Goal: Navigation & Orientation: Find specific page/section

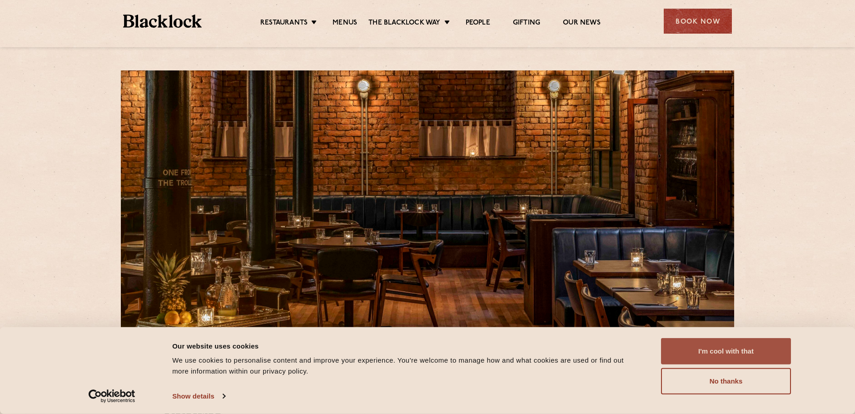
click at [753, 354] on button "I'm cool with that" at bounding box center [726, 351] width 130 height 26
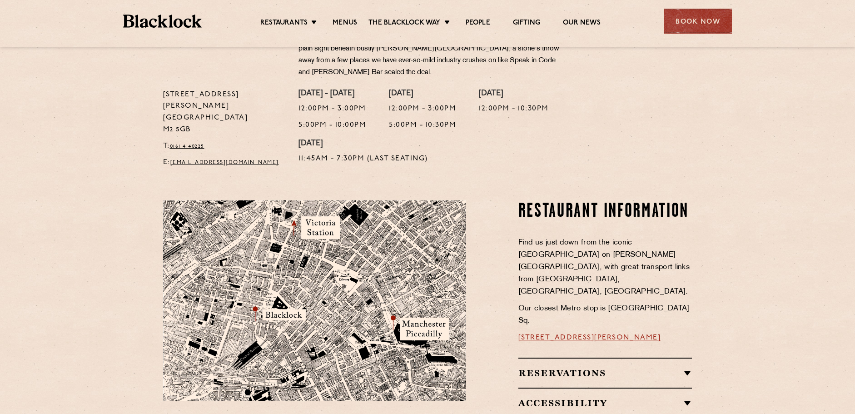
scroll to position [378, 0]
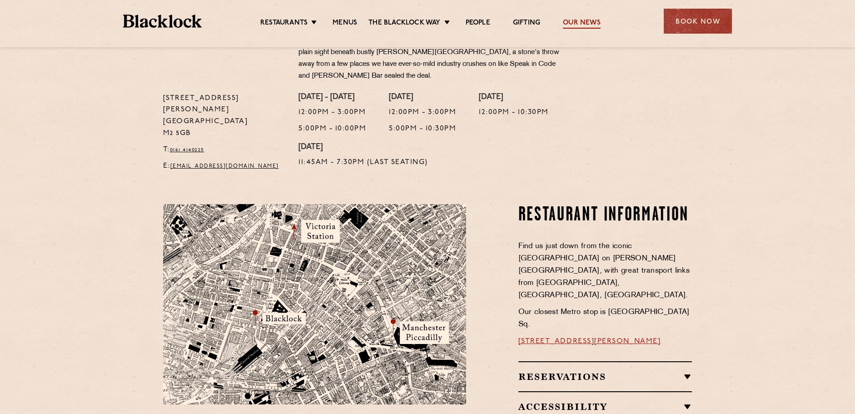
click at [595, 22] on link "Our News" at bounding box center [582, 24] width 38 height 10
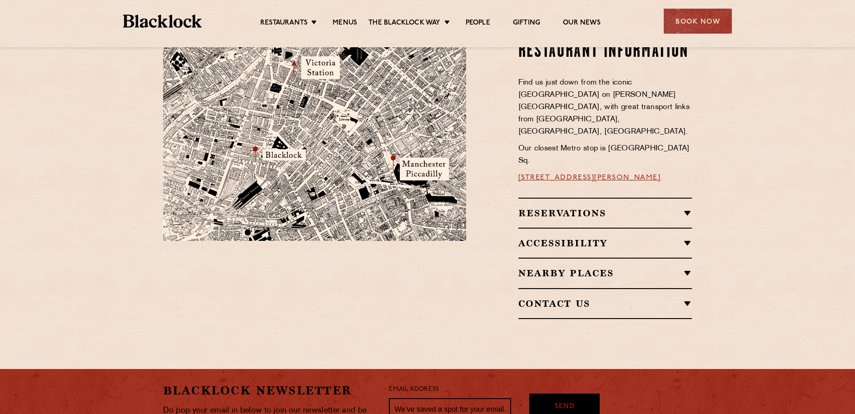
scroll to position [560, 0]
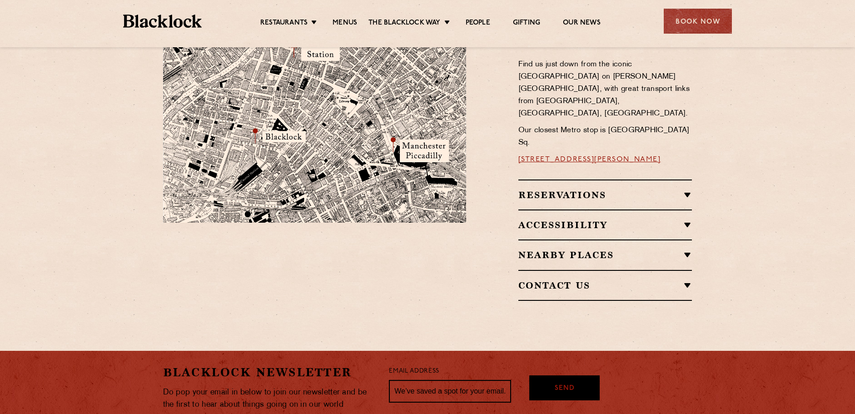
click at [685, 249] on h2 "Nearby Places" at bounding box center [605, 254] width 174 height 11
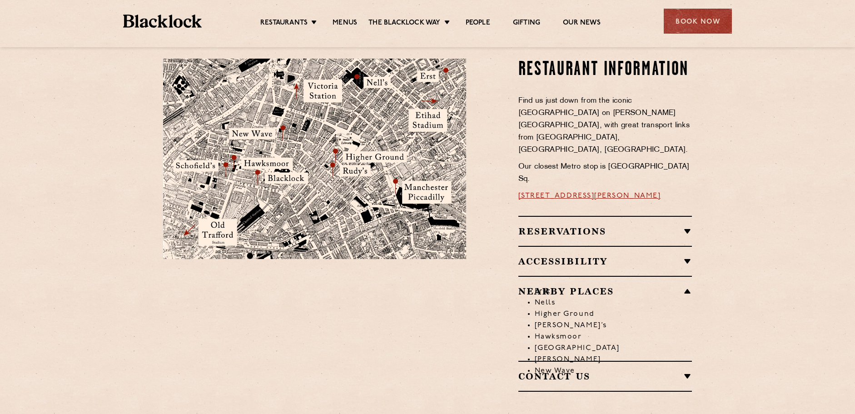
scroll to position [514, 0]
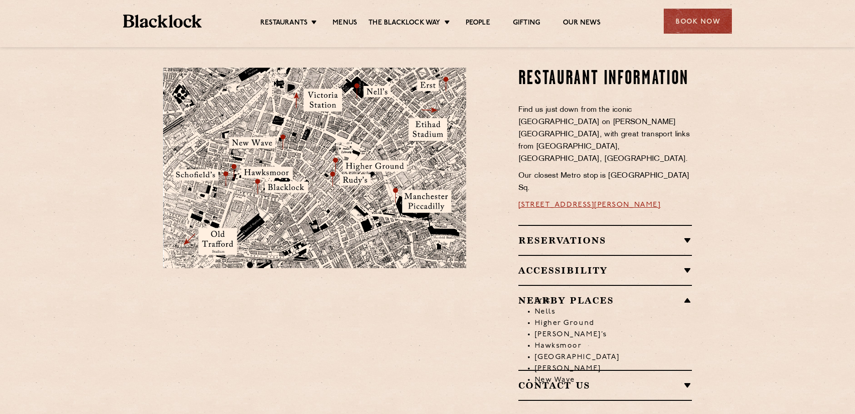
click at [687, 295] on li "Erst" at bounding box center [614, 300] width 158 height 11
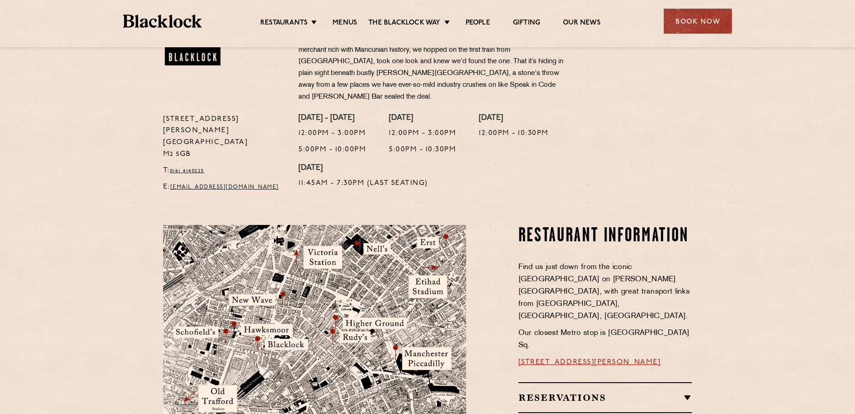
scroll to position [333, 0]
